Goal: Download file/media

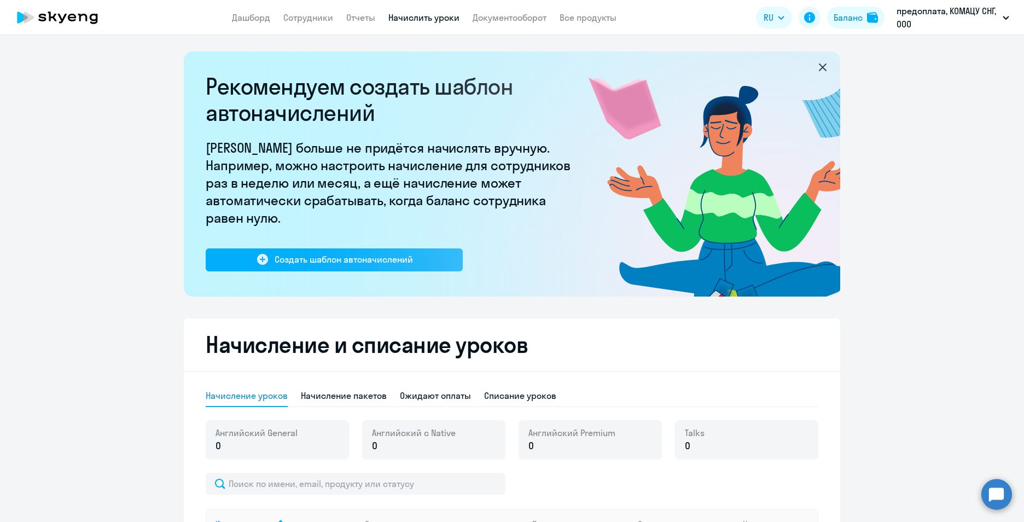
select select "10"
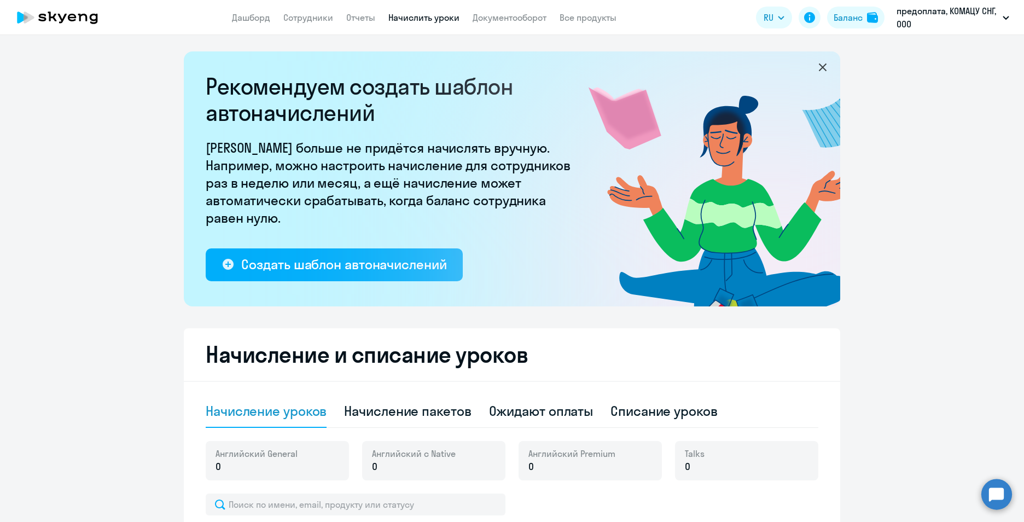
select select "10"
click at [82, 18] on icon at bounding box center [57, 17] width 96 height 27
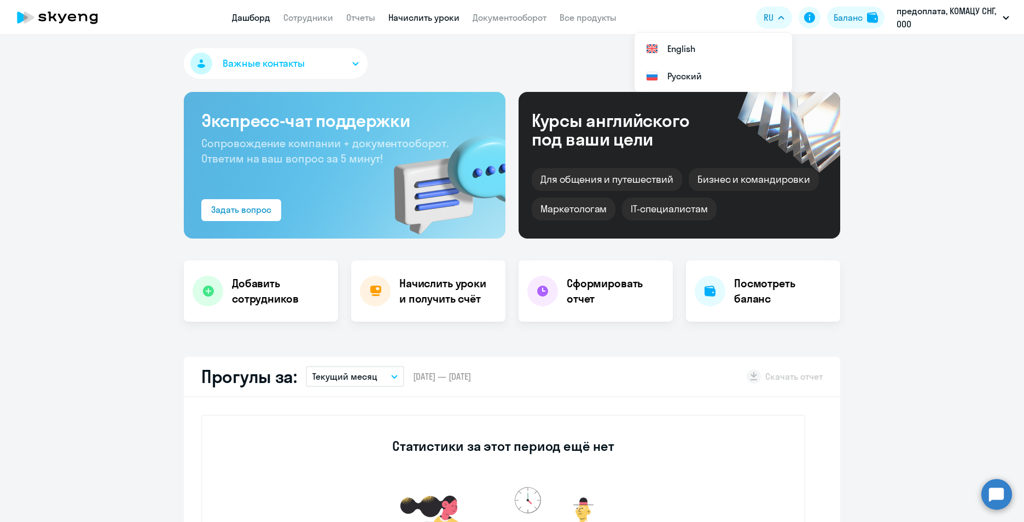
select select "30"
click at [372, 16] on link "Отчеты" at bounding box center [360, 17] width 29 height 11
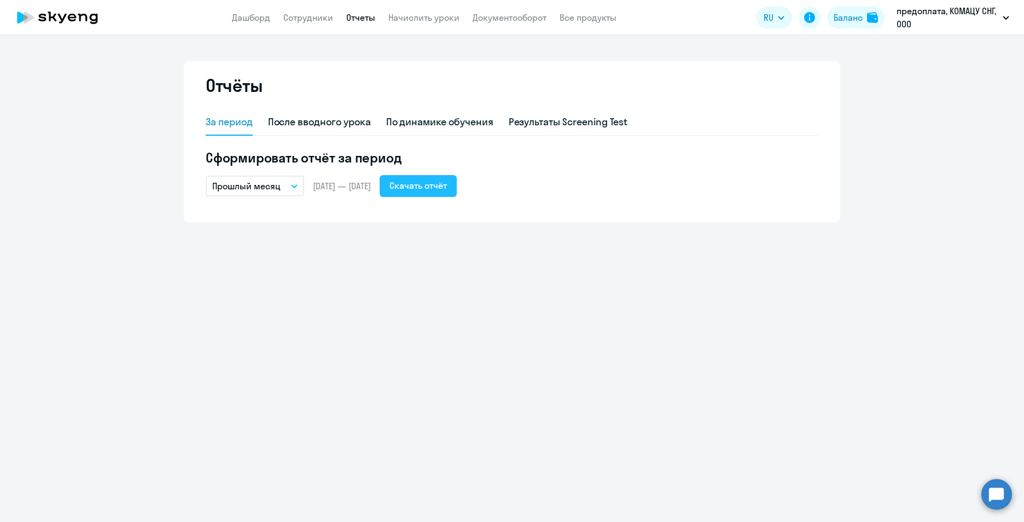
click at [427, 188] on div "Скачать отчёт" at bounding box center [418, 185] width 57 height 13
click at [447, 189] on div "Скачать отчёт" at bounding box center [418, 185] width 57 height 13
